Goal: Task Accomplishment & Management: Use online tool/utility

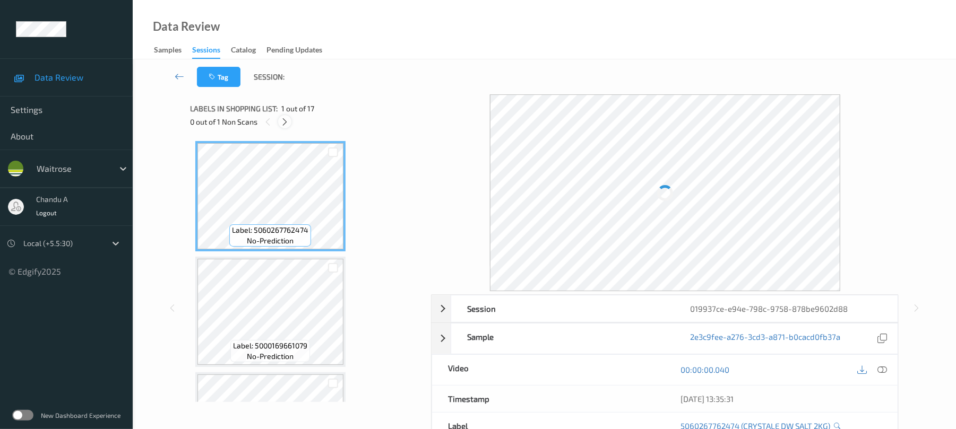
click at [287, 124] on icon at bounding box center [284, 122] width 9 height 10
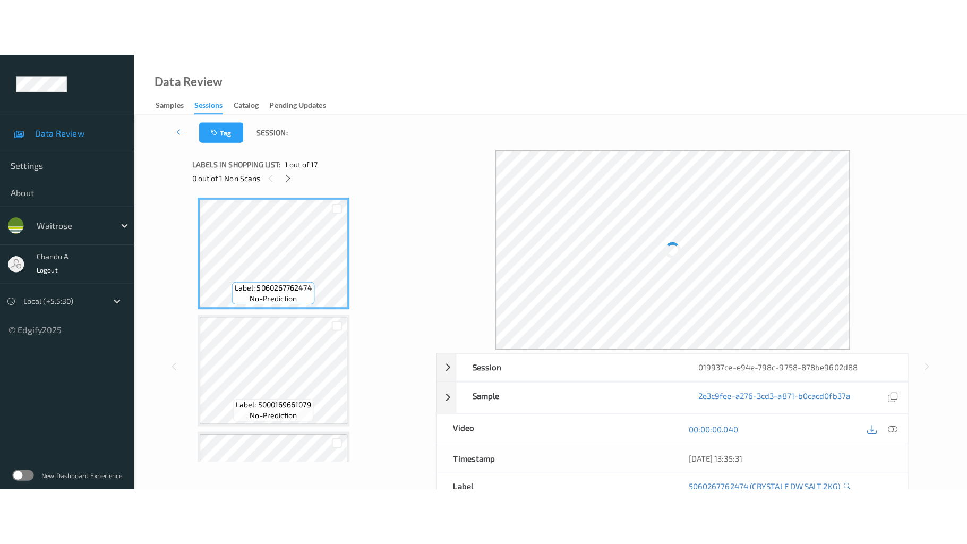
scroll to position [1625, 0]
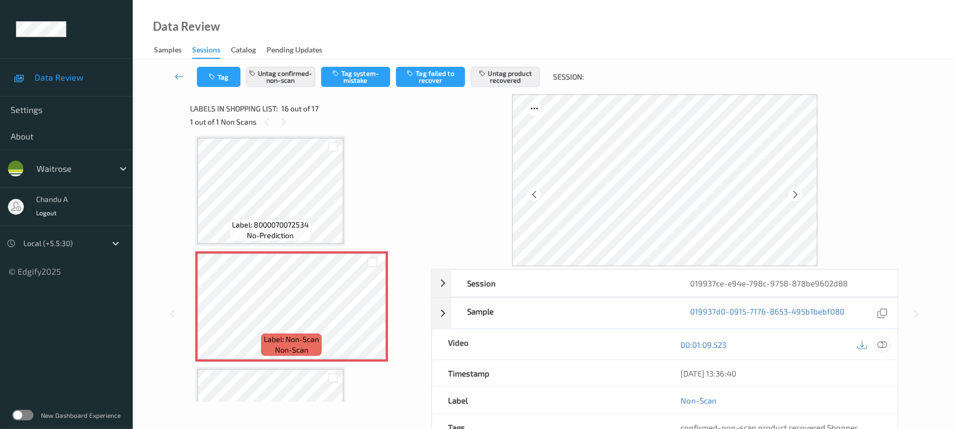
click at [880, 344] on icon at bounding box center [883, 345] width 10 height 10
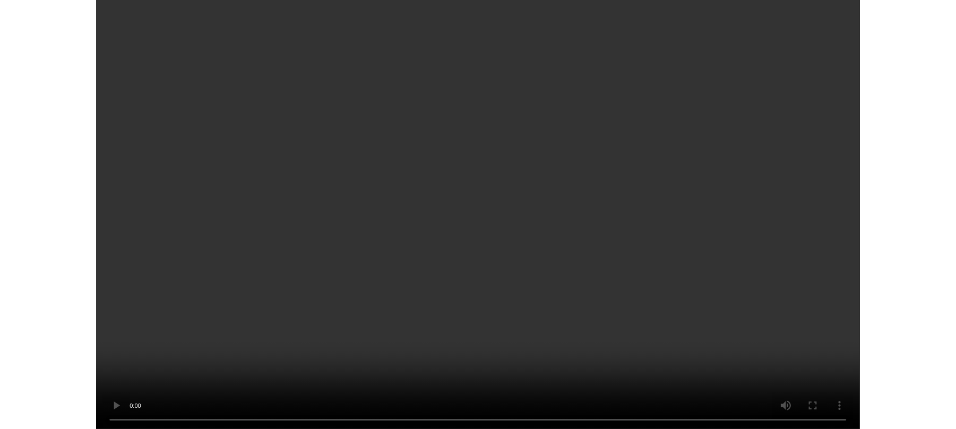
scroll to position [1581, 0]
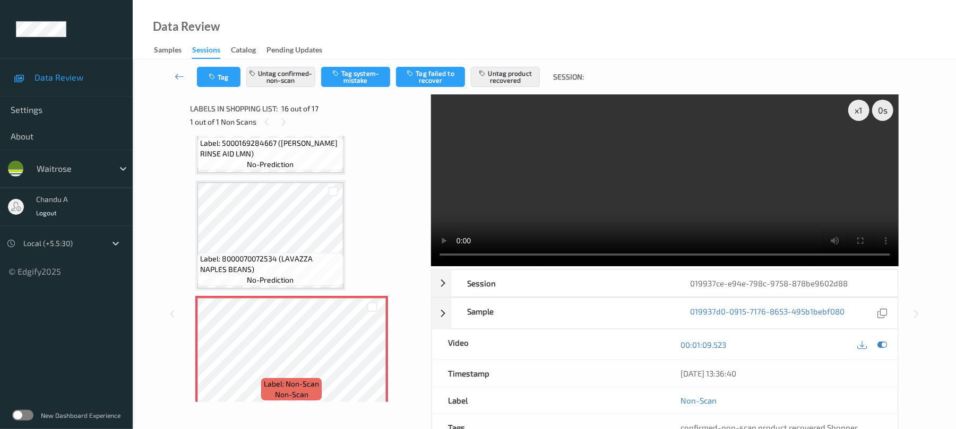
click at [676, 204] on video at bounding box center [665, 180] width 468 height 172
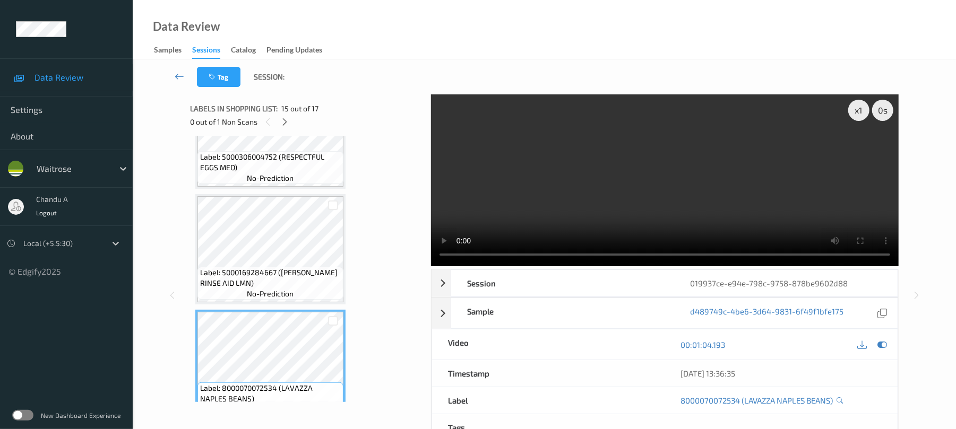
scroll to position [1423, 0]
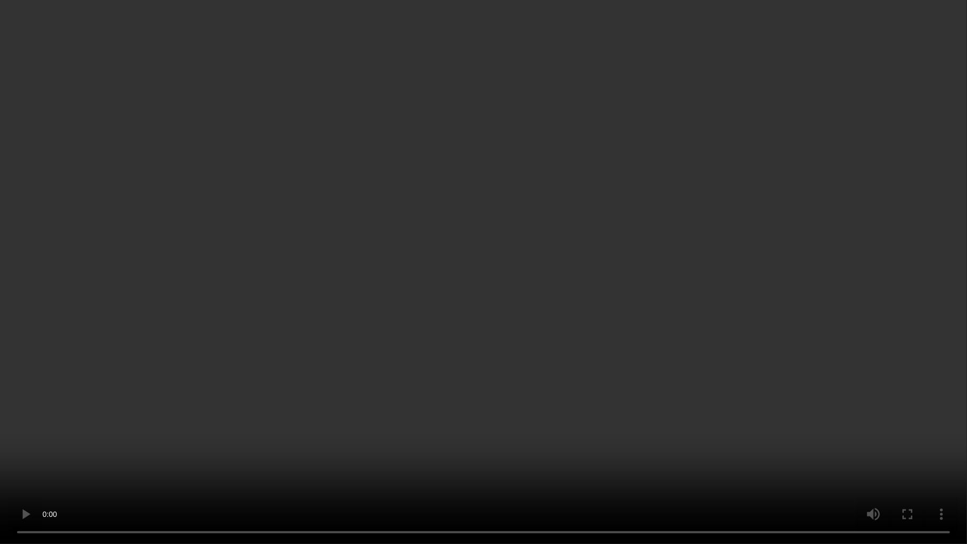
click at [510, 300] on video at bounding box center [483, 272] width 967 height 544
click at [468, 236] on video at bounding box center [483, 272] width 967 height 544
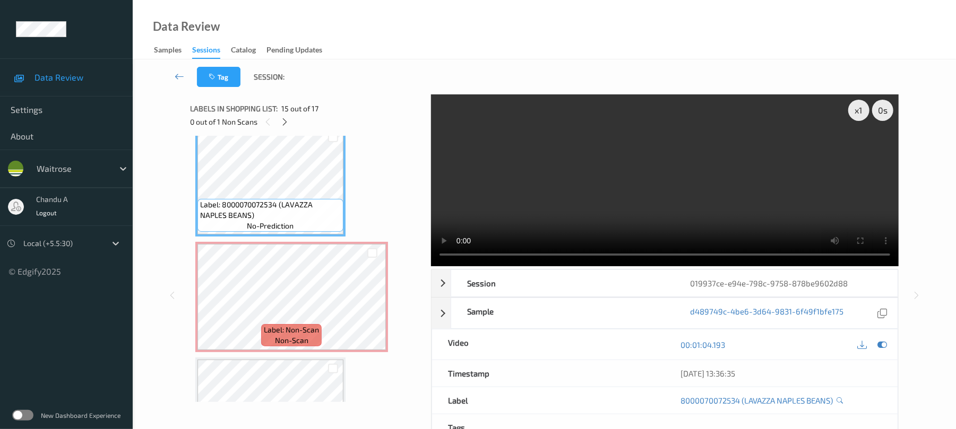
scroll to position [1591, 0]
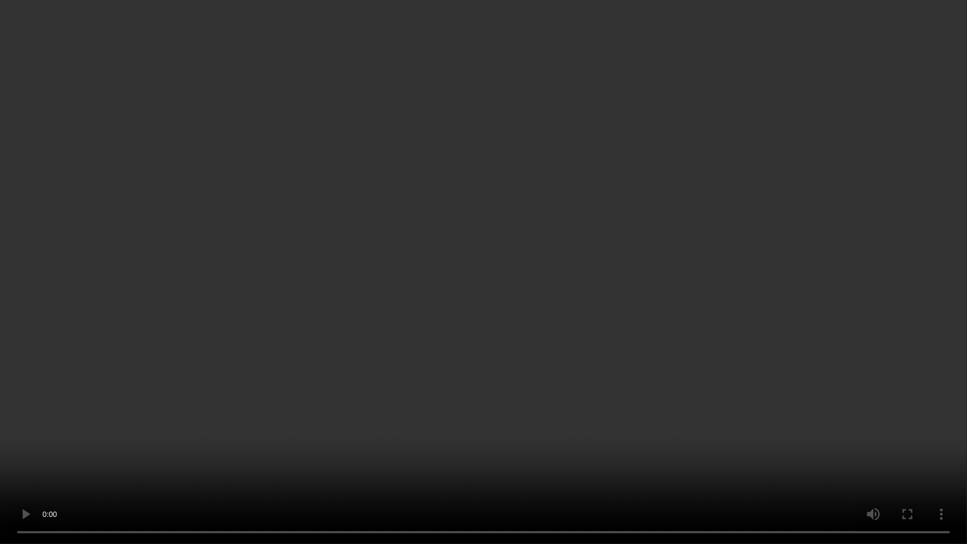
click at [570, 317] on video at bounding box center [483, 272] width 967 height 544
click at [386, 264] on video at bounding box center [483, 272] width 967 height 544
click at [408, 344] on video at bounding box center [483, 272] width 967 height 544
click at [415, 349] on video at bounding box center [483, 272] width 967 height 544
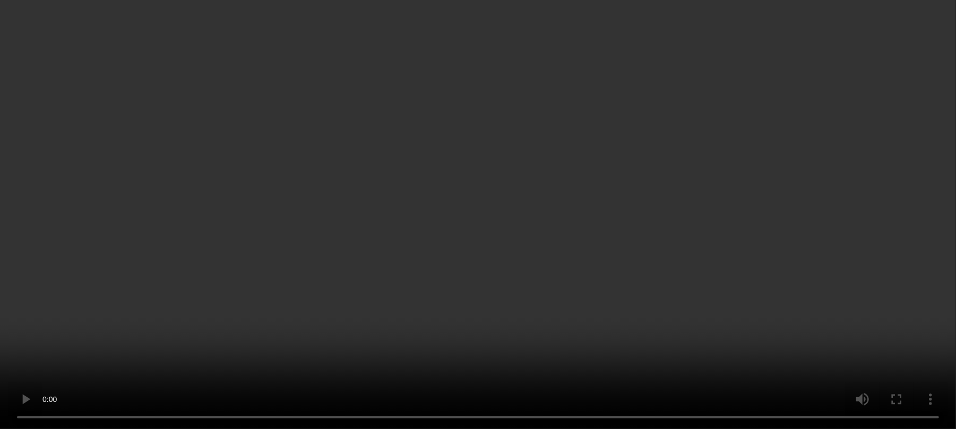
scroll to position [1450, 0]
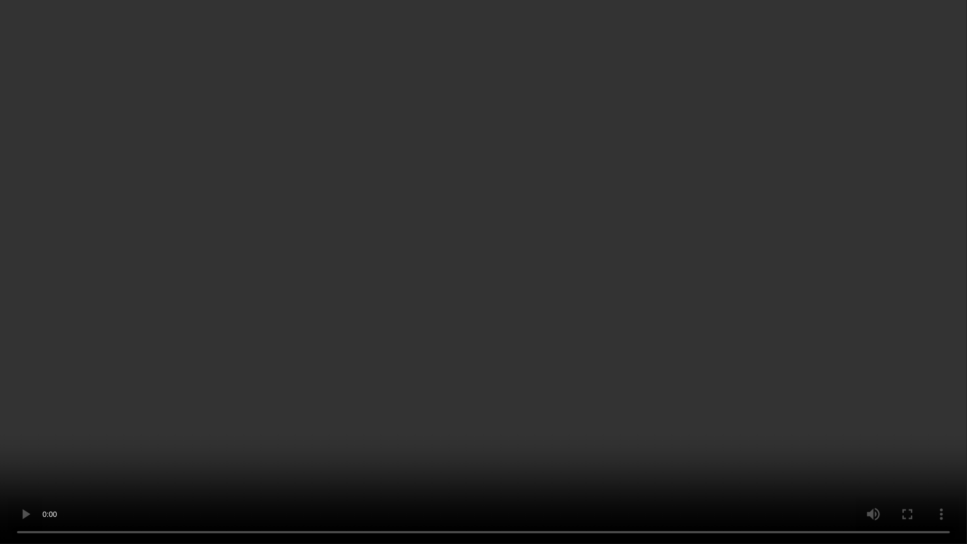
click at [578, 398] on video at bounding box center [483, 272] width 967 height 544
click at [505, 366] on video at bounding box center [483, 272] width 967 height 544
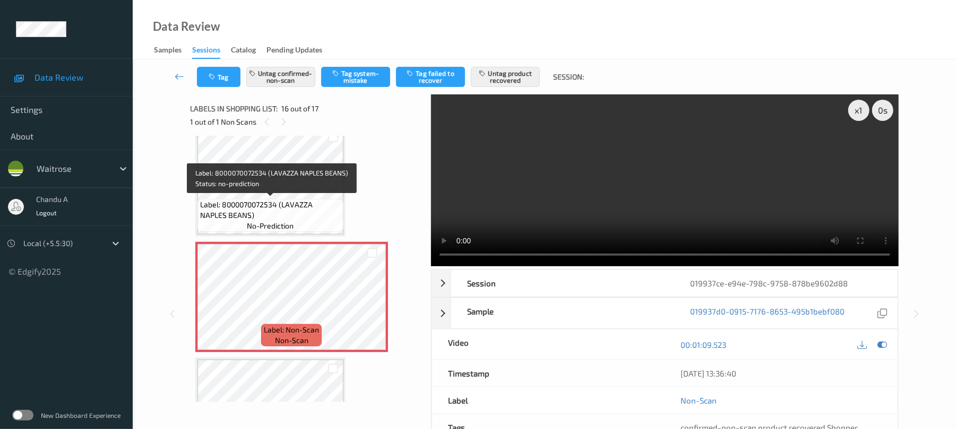
scroll to position [1706, 0]
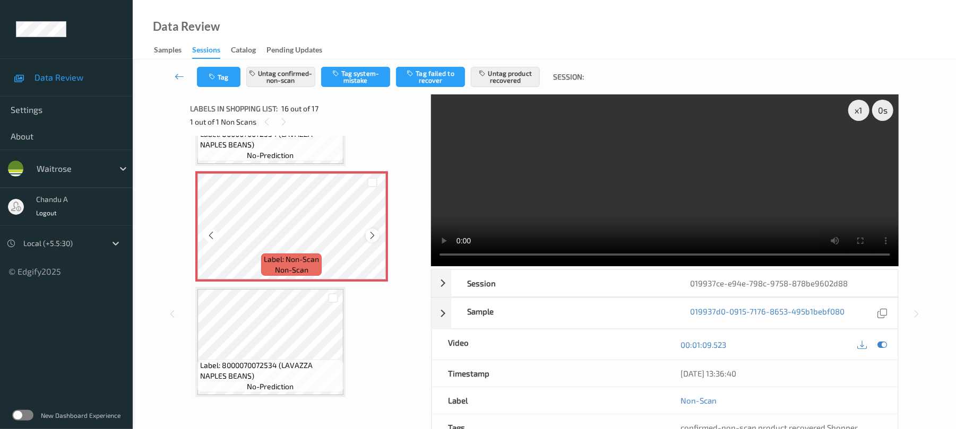
click at [368, 238] on icon at bounding box center [372, 236] width 9 height 10
click at [374, 236] on icon at bounding box center [372, 236] width 9 height 10
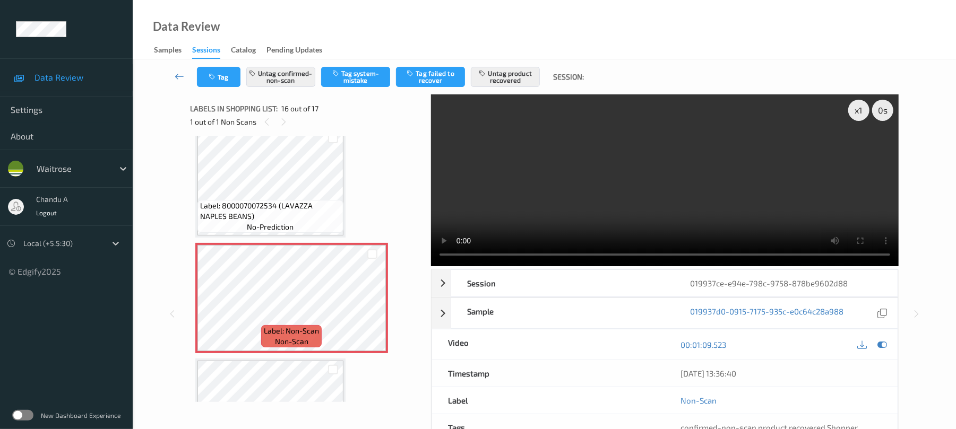
scroll to position [1564, 0]
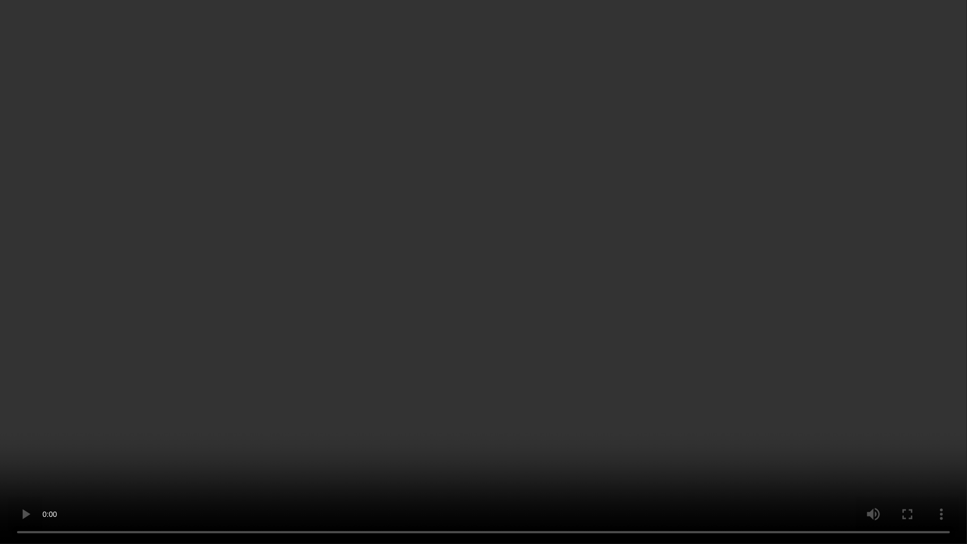
click at [553, 417] on video at bounding box center [483, 272] width 967 height 544
click at [610, 281] on video at bounding box center [483, 272] width 967 height 544
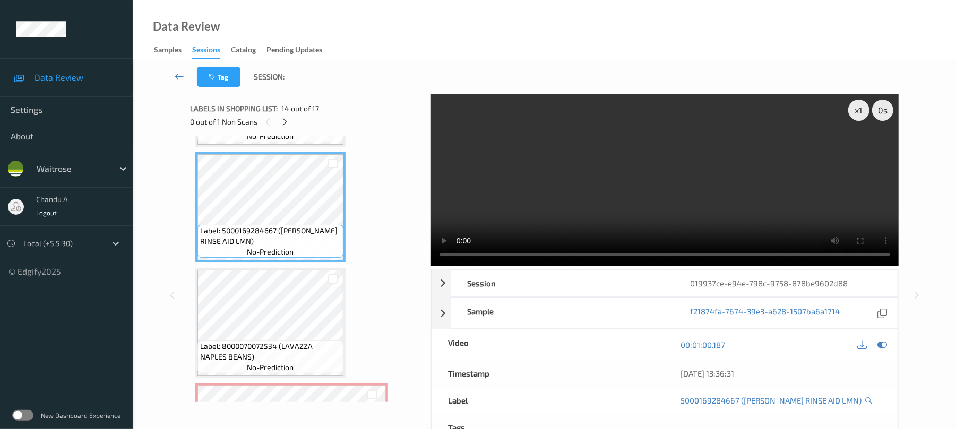
click at [861, 266] on video at bounding box center [665, 180] width 468 height 172
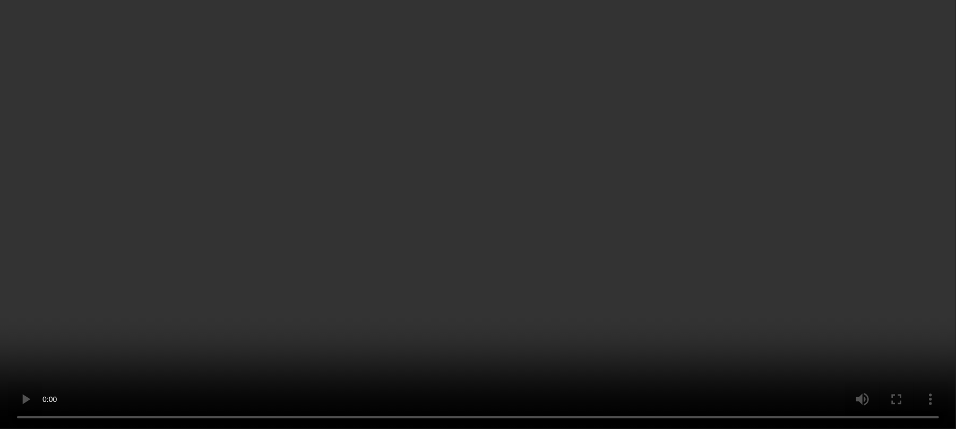
click at [861, 328] on video at bounding box center [478, 214] width 956 height 429
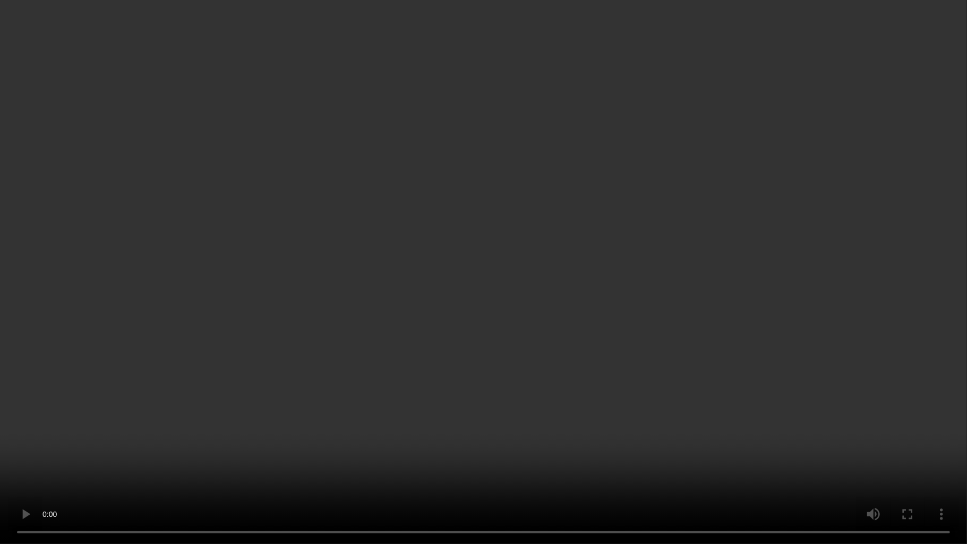
click at [434, 349] on video at bounding box center [483, 272] width 967 height 544
click at [418, 365] on video at bounding box center [483, 272] width 967 height 544
click at [503, 337] on video at bounding box center [483, 272] width 967 height 544
click at [666, 354] on video at bounding box center [483, 272] width 967 height 544
click at [580, 324] on video at bounding box center [483, 272] width 967 height 544
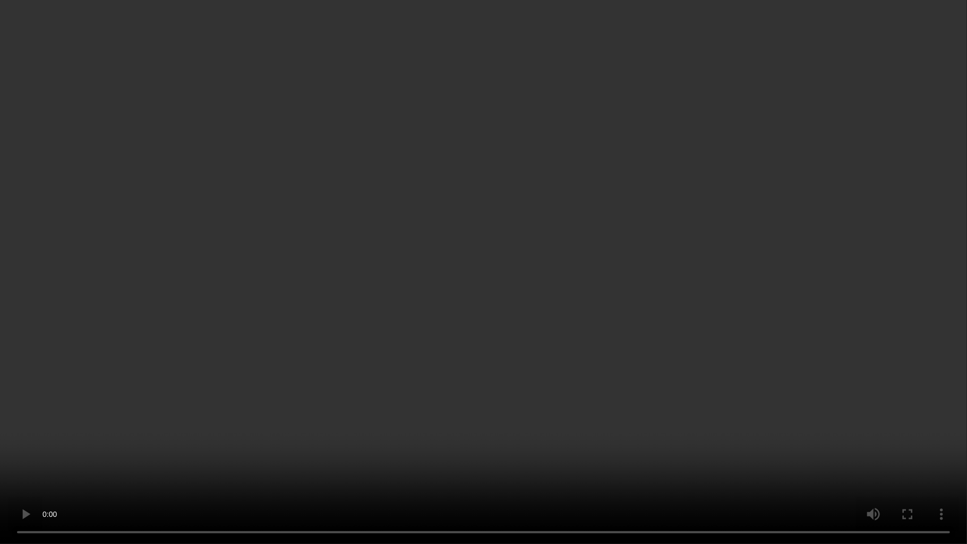
click at [475, 66] on video at bounding box center [483, 272] width 967 height 544
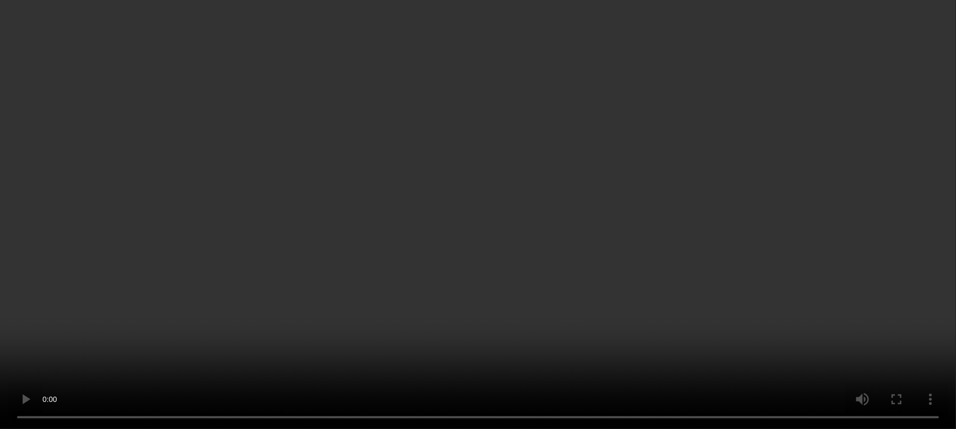
scroll to position [1706, 0]
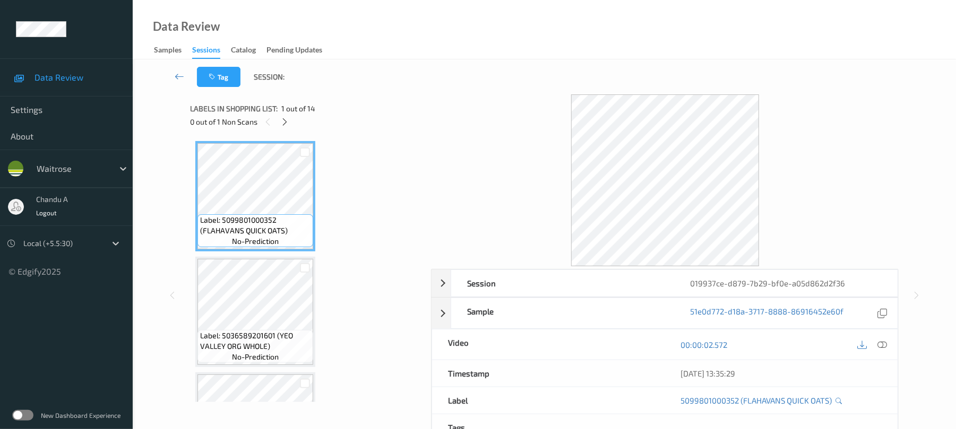
click at [283, 120] on icon at bounding box center [284, 122] width 9 height 10
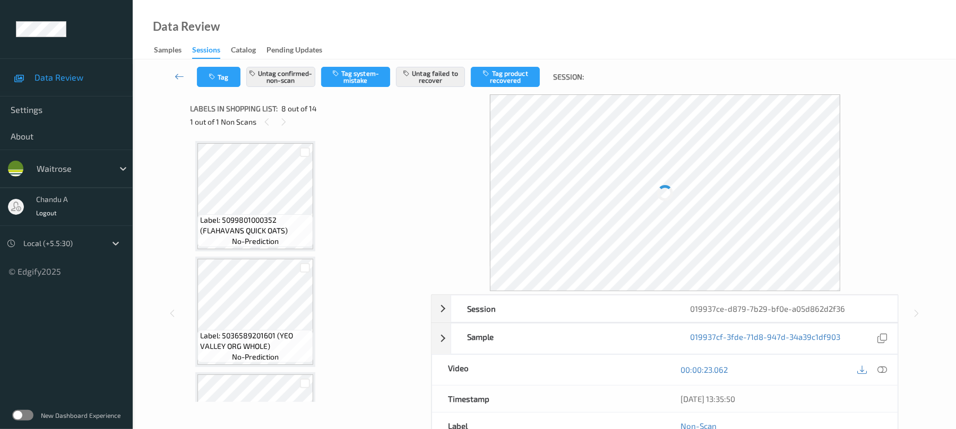
scroll to position [700, 0]
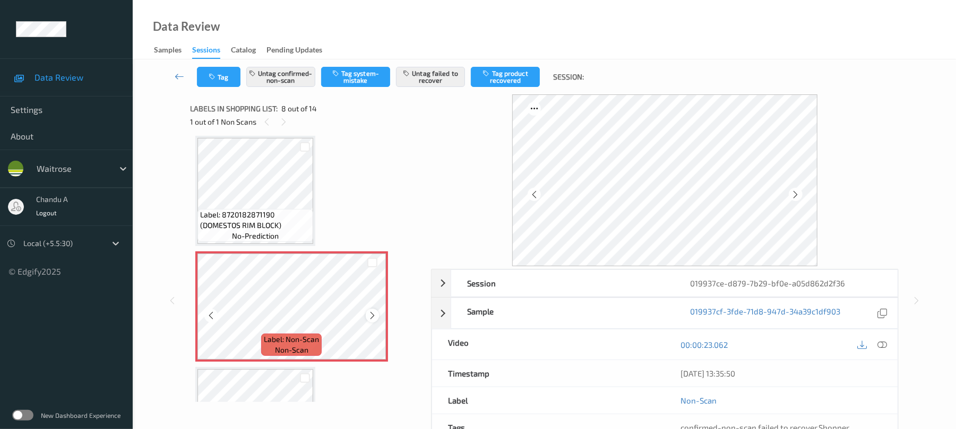
click at [370, 315] on icon at bounding box center [372, 316] width 9 height 10
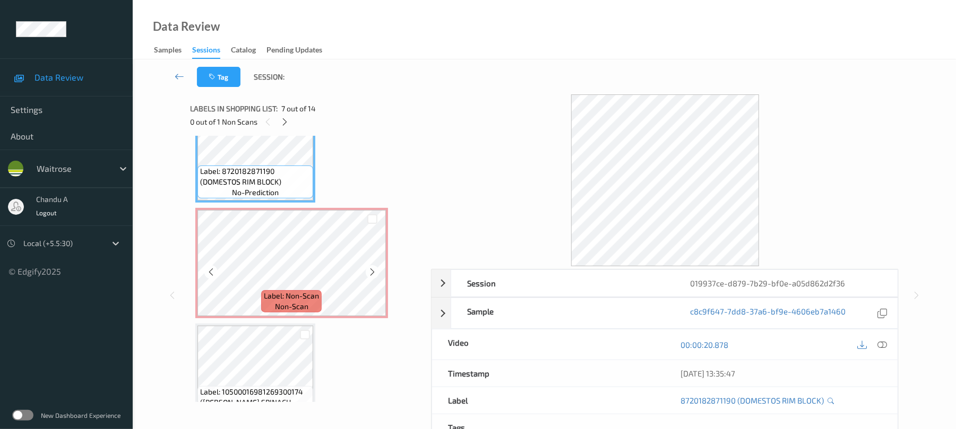
scroll to position [771, 0]
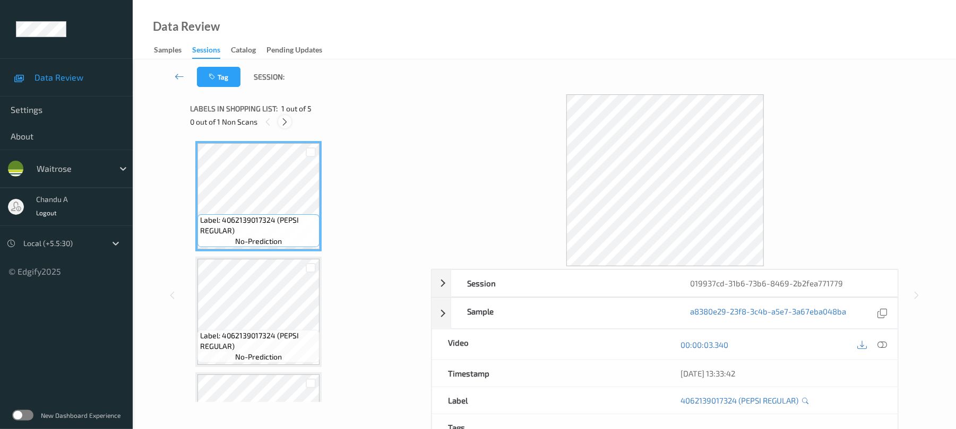
click at [285, 117] on icon at bounding box center [284, 122] width 9 height 10
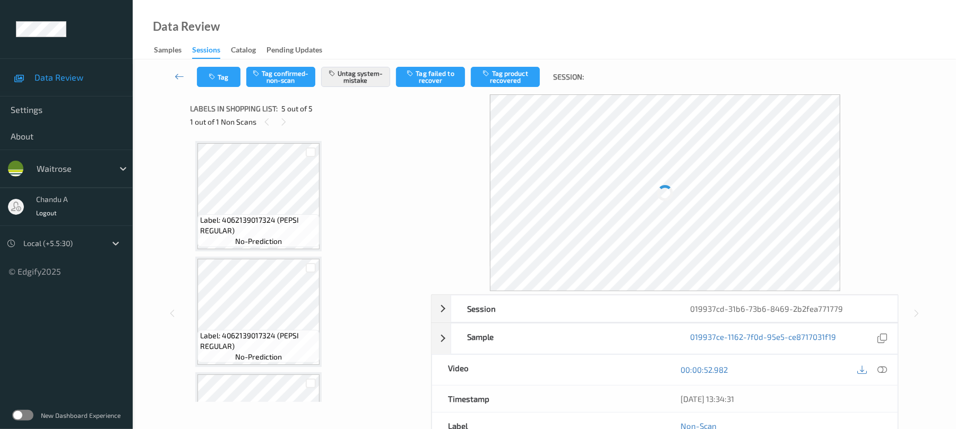
scroll to position [317, 0]
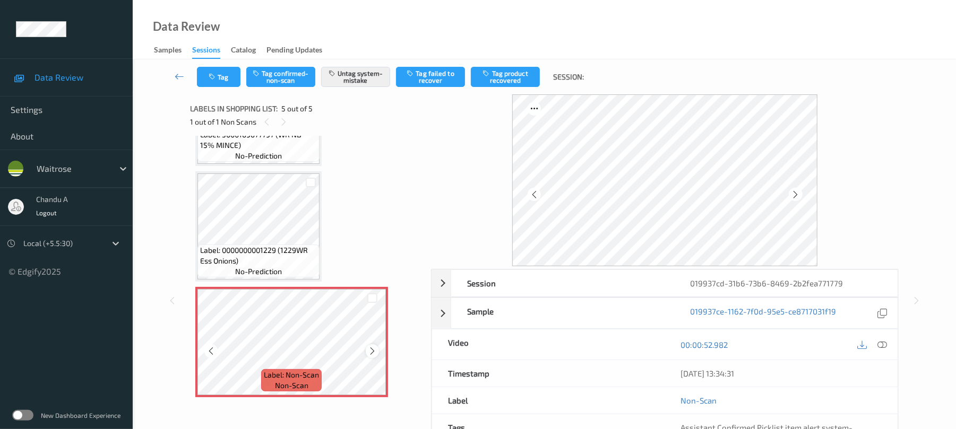
click at [372, 351] on icon at bounding box center [372, 352] width 9 height 10
click at [223, 75] on button "Tag" at bounding box center [219, 77] width 44 height 20
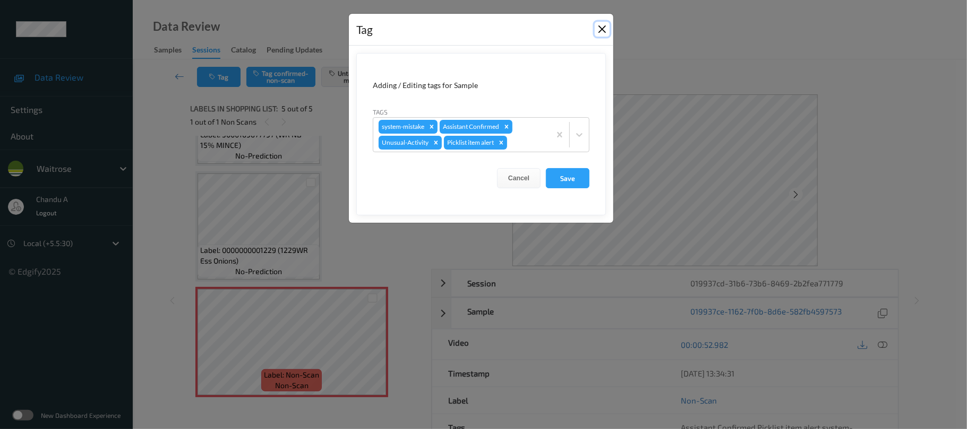
click at [599, 30] on button "Close" at bounding box center [602, 29] width 15 height 15
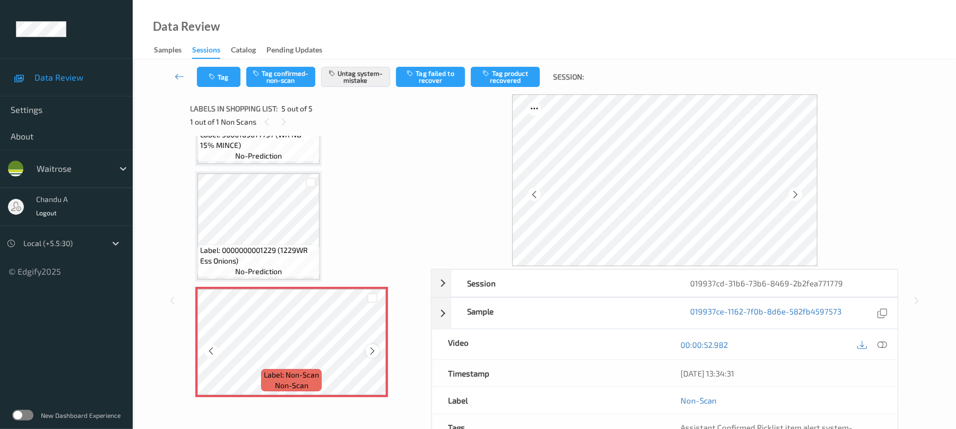
click at [372, 349] on icon at bounding box center [372, 352] width 9 height 10
click at [215, 74] on icon "button" at bounding box center [213, 76] width 9 height 7
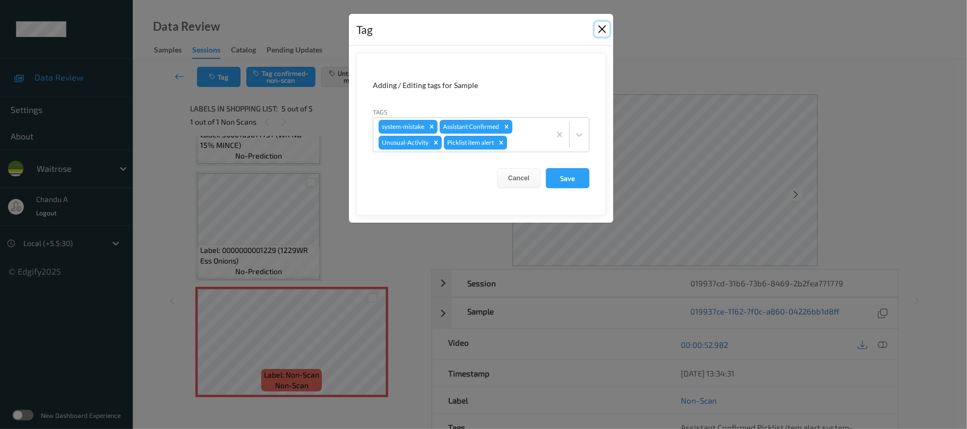
click at [605, 30] on button "Close" at bounding box center [602, 29] width 15 height 15
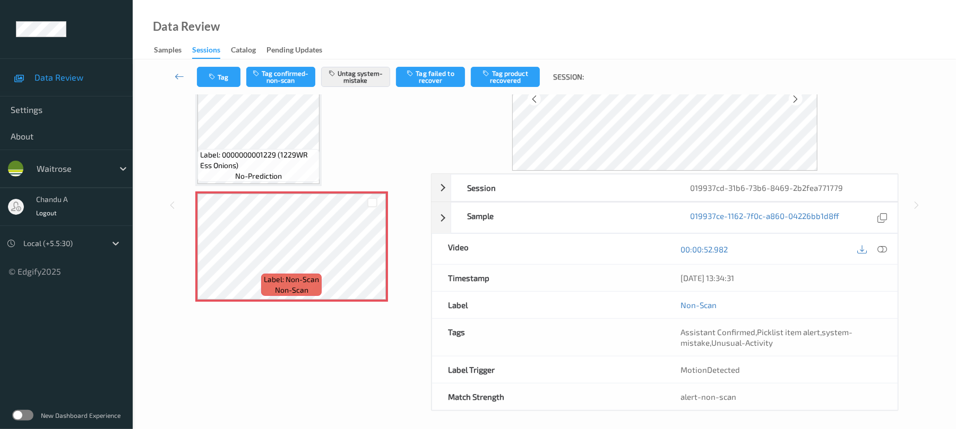
scroll to position [102, 0]
